Goal: Use online tool/utility: Utilize a website feature to perform a specific function

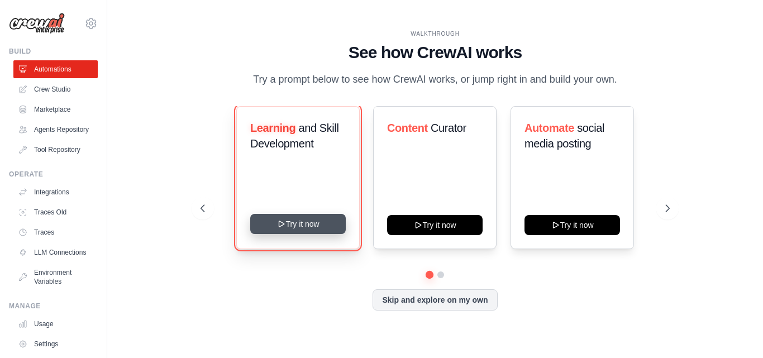
click at [318, 220] on button "Try it now" at bounding box center [297, 224] width 95 height 20
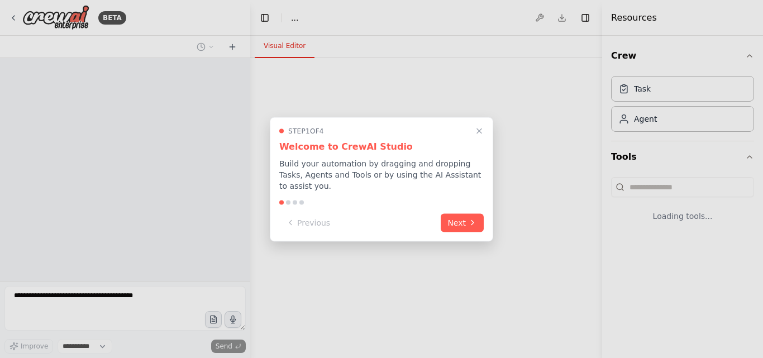
select select "****"
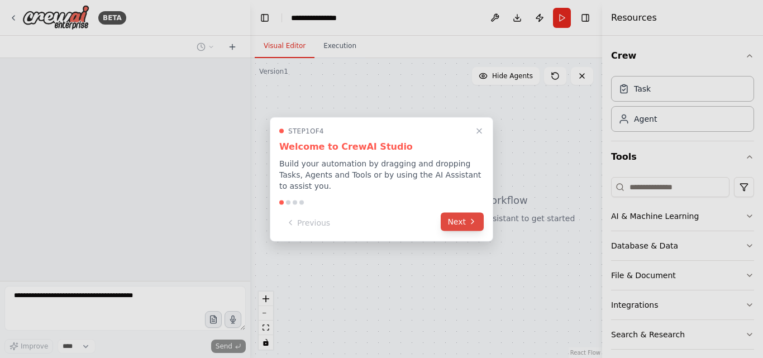
click at [468, 217] on icon at bounding box center [472, 221] width 9 height 9
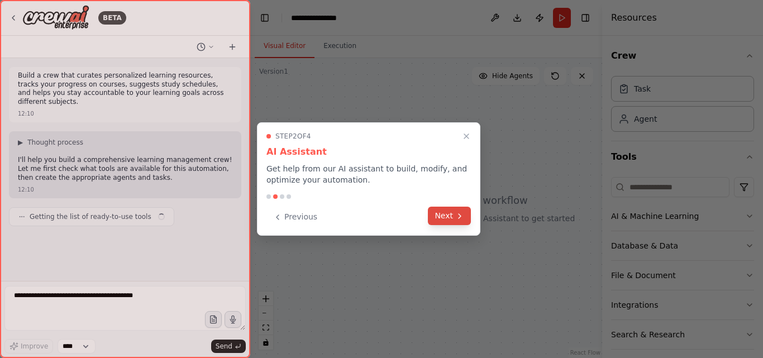
click at [466, 214] on button "Next" at bounding box center [449, 216] width 43 height 18
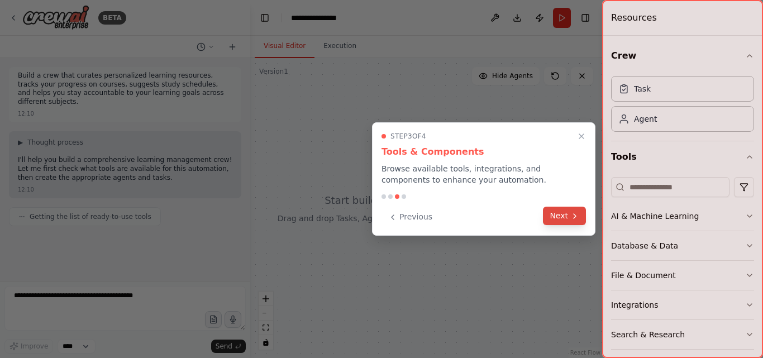
click at [581, 218] on button "Next" at bounding box center [564, 216] width 43 height 18
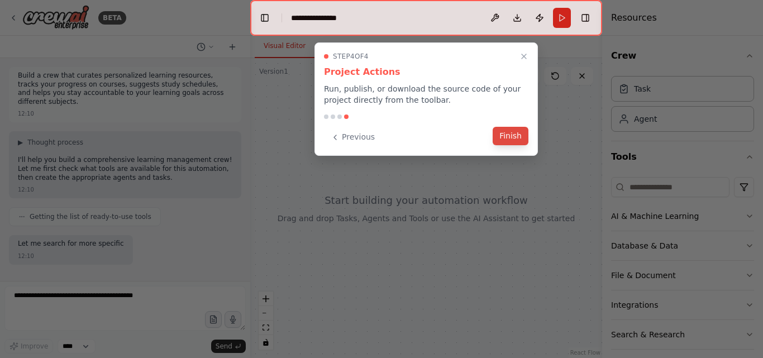
click at [518, 138] on button "Finish" at bounding box center [510, 136] width 36 height 18
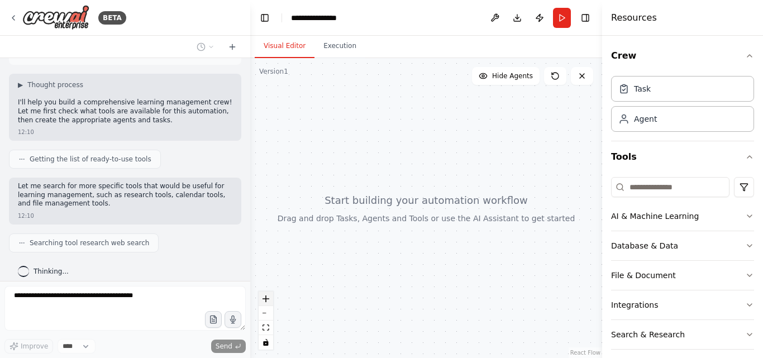
scroll to position [85, 0]
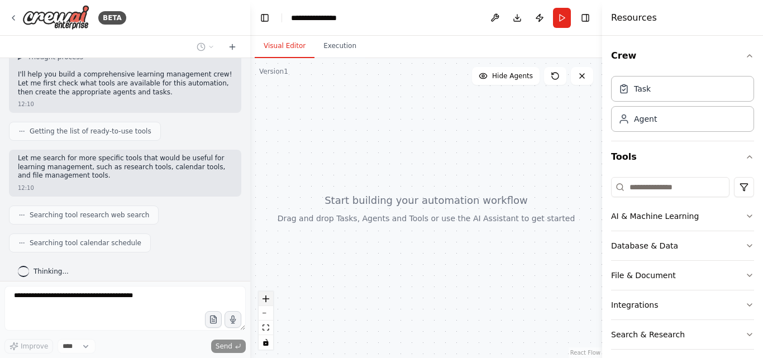
click at [271, 299] on button "zoom in" at bounding box center [265, 298] width 15 height 15
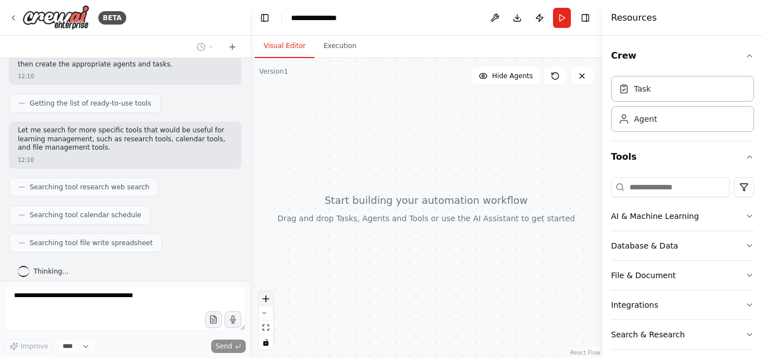
click at [265, 300] on icon "zoom in" at bounding box center [265, 298] width 7 height 7
click at [676, 119] on div "Agent" at bounding box center [682, 119] width 143 height 26
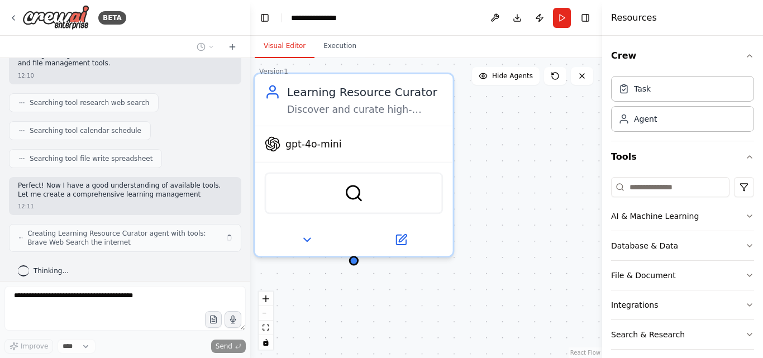
scroll to position [206, 0]
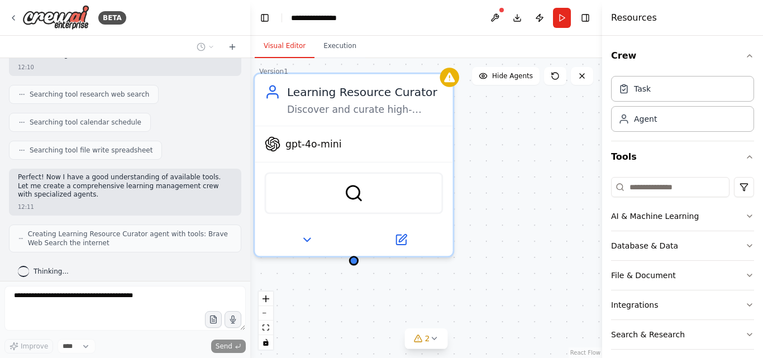
click at [524, 209] on div "Learning Resource Curator Discover and curate high-quality, personalized learni…" at bounding box center [426, 208] width 352 height 300
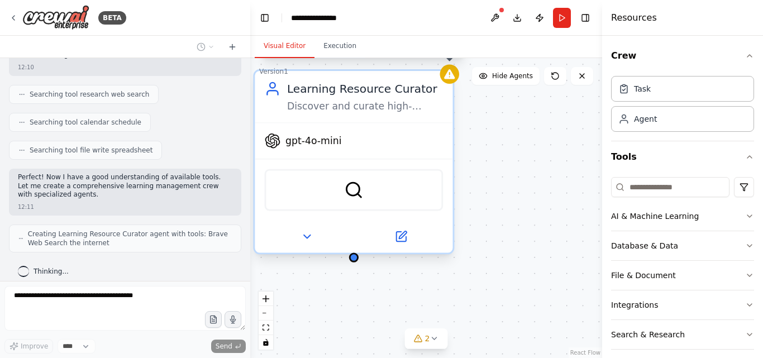
click at [449, 77] on icon at bounding box center [449, 73] width 11 height 9
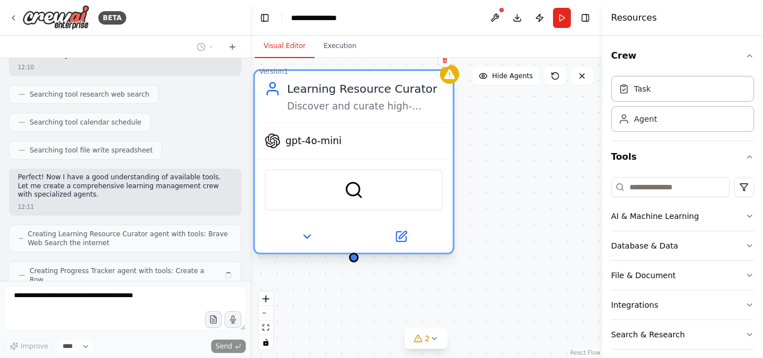
scroll to position [234, 0]
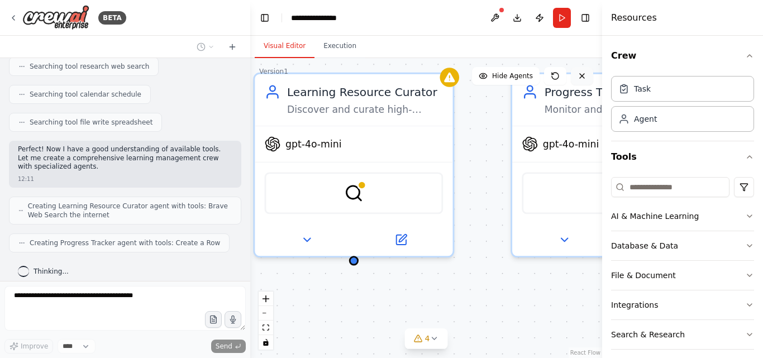
click at [583, 79] on icon at bounding box center [581, 75] width 9 height 9
click at [580, 76] on icon at bounding box center [581, 75] width 9 height 9
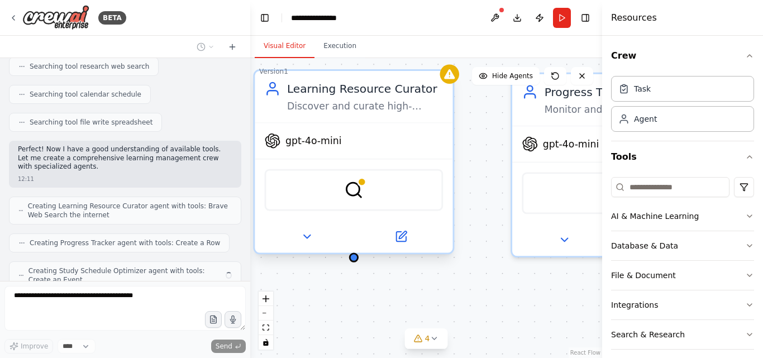
click at [439, 127] on div "gpt-4o-mini" at bounding box center [354, 140] width 198 height 35
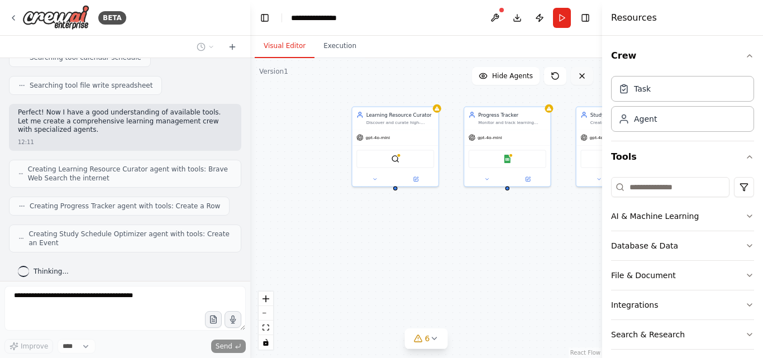
click at [584, 76] on icon at bounding box center [581, 75] width 9 height 9
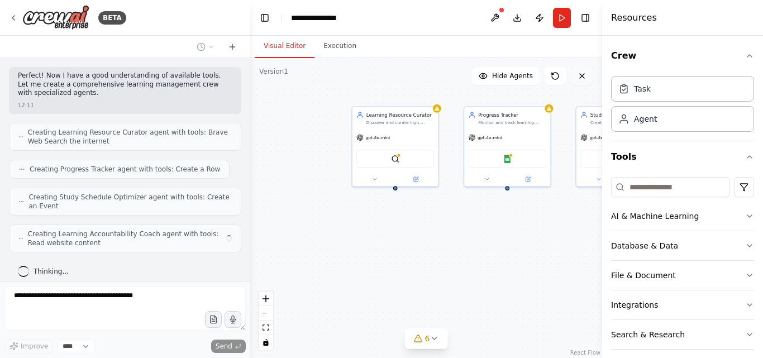
click at [580, 77] on icon at bounding box center [581, 75] width 9 height 9
click at [526, 82] on button "Hide Agents" at bounding box center [506, 76] width 68 height 18
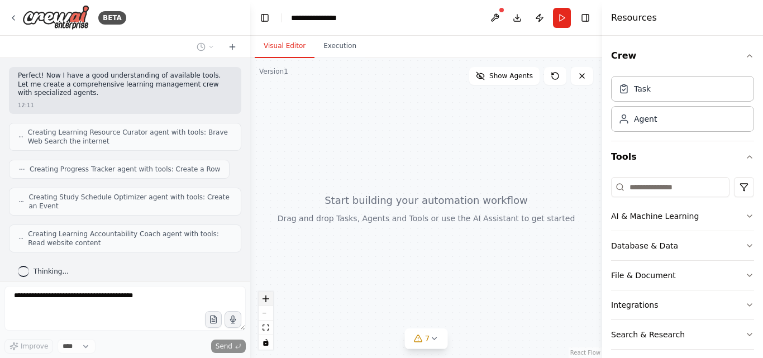
click at [266, 303] on button "zoom in" at bounding box center [265, 298] width 15 height 15
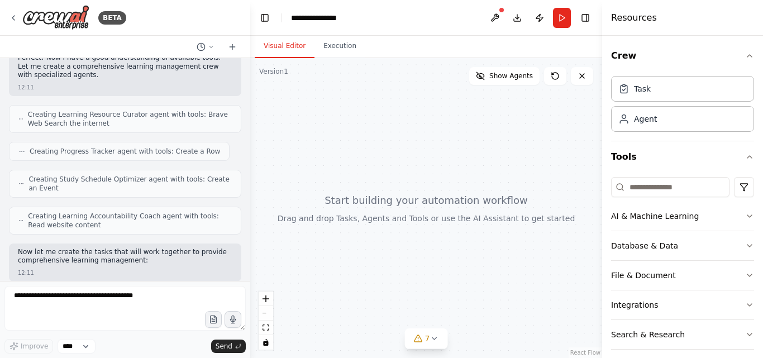
scroll to position [382, 0]
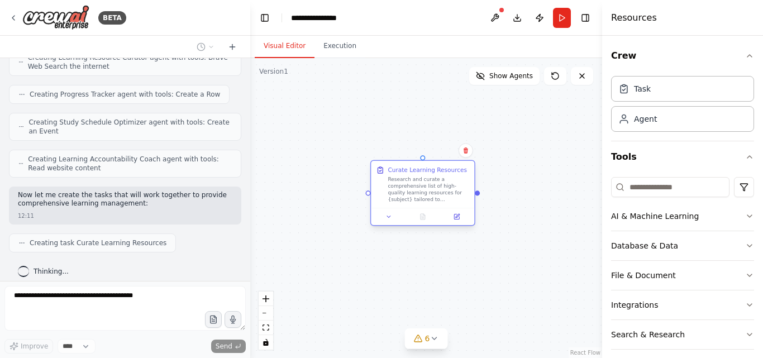
drag, startPoint x: 380, startPoint y: 275, endPoint x: 415, endPoint y: 185, distance: 96.5
click at [415, 185] on div "Research and curate a comprehensive list of high-quality learning resources for…" at bounding box center [428, 189] width 82 height 27
click at [407, 205] on div "Curate Learning Resources Research and curate a comprehensive list of high-qual…" at bounding box center [422, 184] width 103 height 47
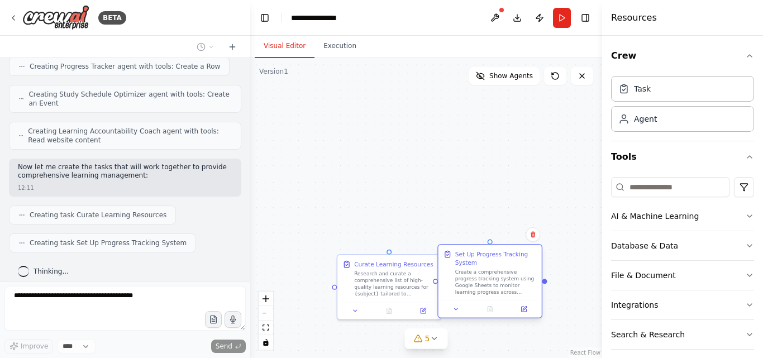
drag, startPoint x: 502, startPoint y: 278, endPoint x: 453, endPoint y: 270, distance: 49.7
click at [453, 270] on div "Set Up Progress Tracking System Create a comprehensive progress tracking system…" at bounding box center [489, 272] width 93 height 45
